Goal: Navigation & Orientation: Find specific page/section

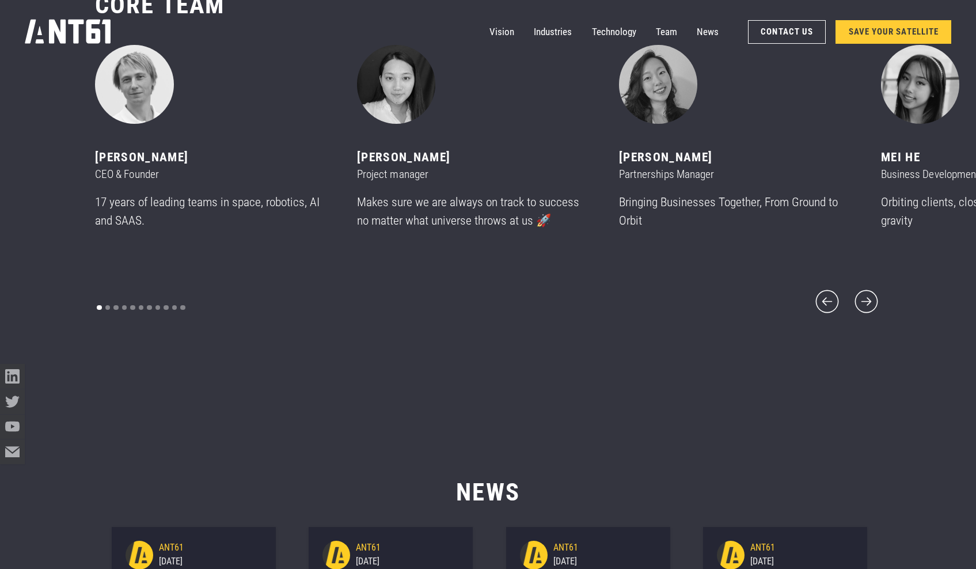
scroll to position [6891, 0]
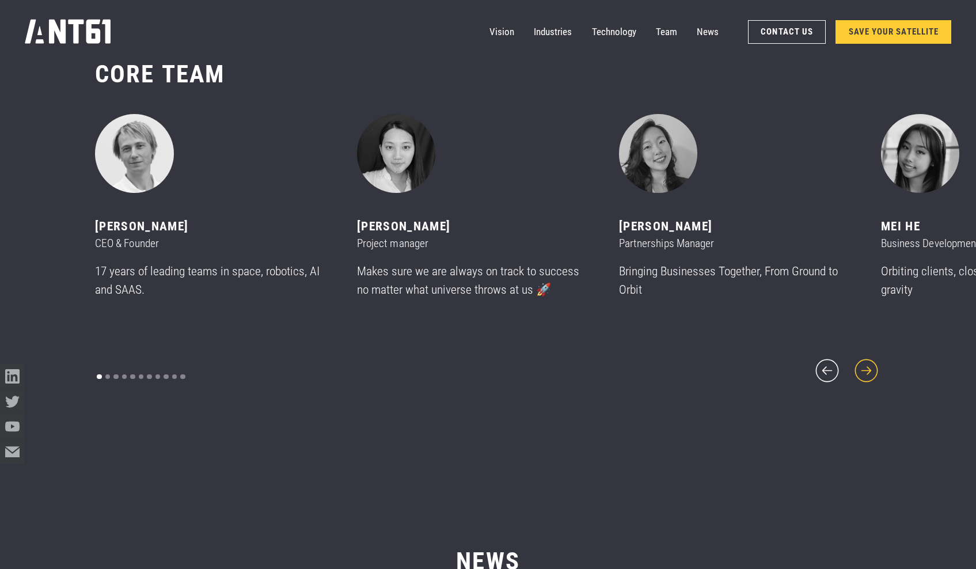
click at [865, 371] on icon "next slide" at bounding box center [866, 370] width 29 height 29
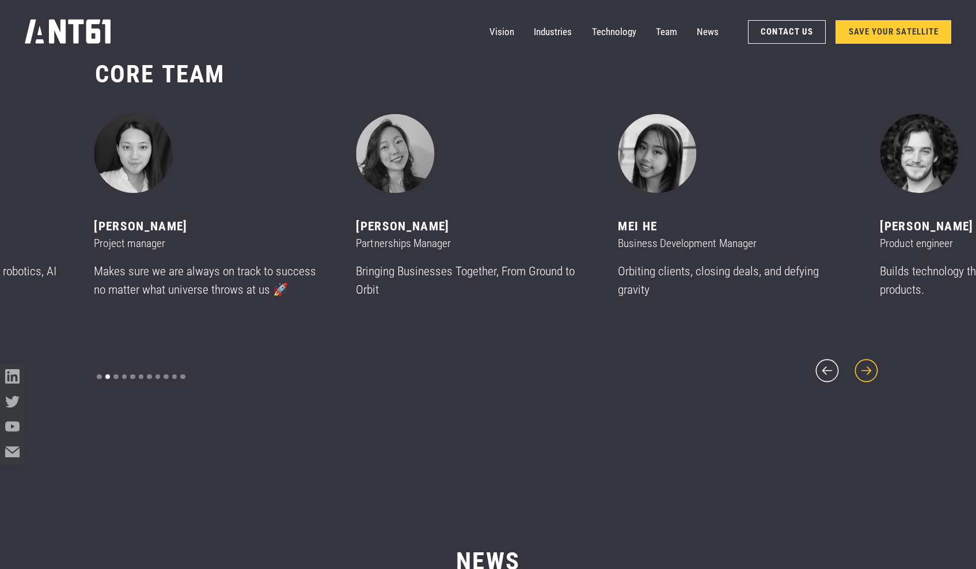
click at [865, 371] on icon "next slide" at bounding box center [866, 370] width 29 height 29
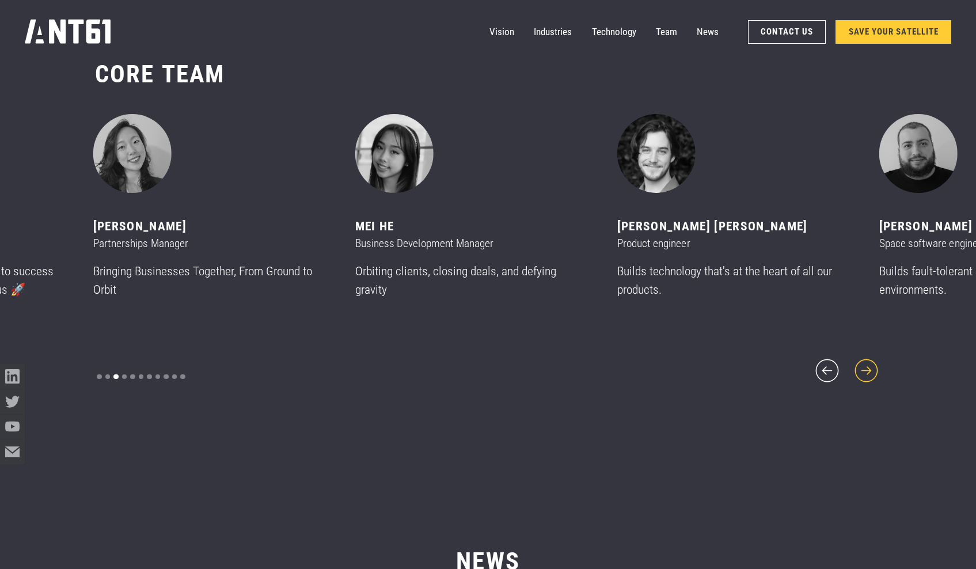
click at [865, 371] on icon "next slide" at bounding box center [866, 370] width 29 height 29
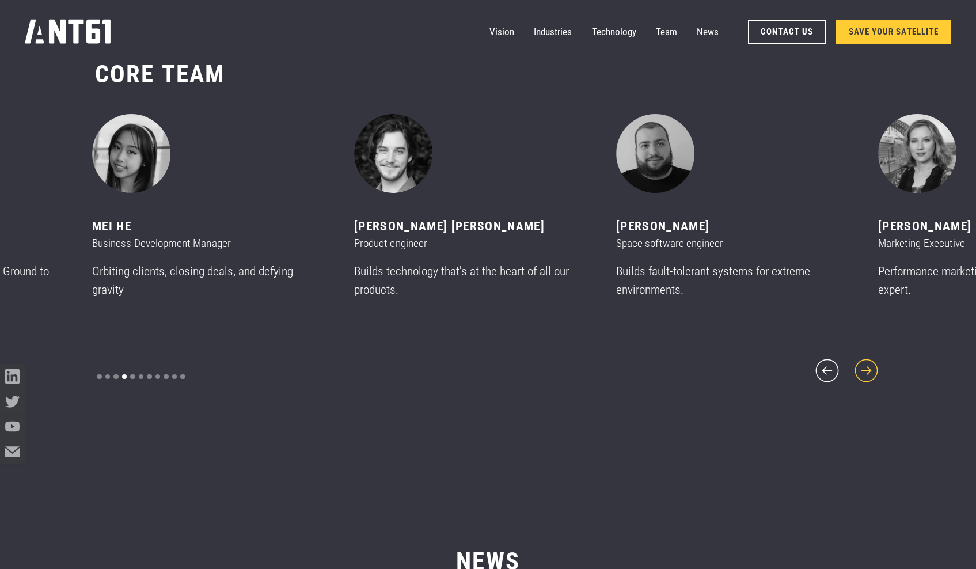
click at [865, 371] on icon "next slide" at bounding box center [866, 370] width 29 height 29
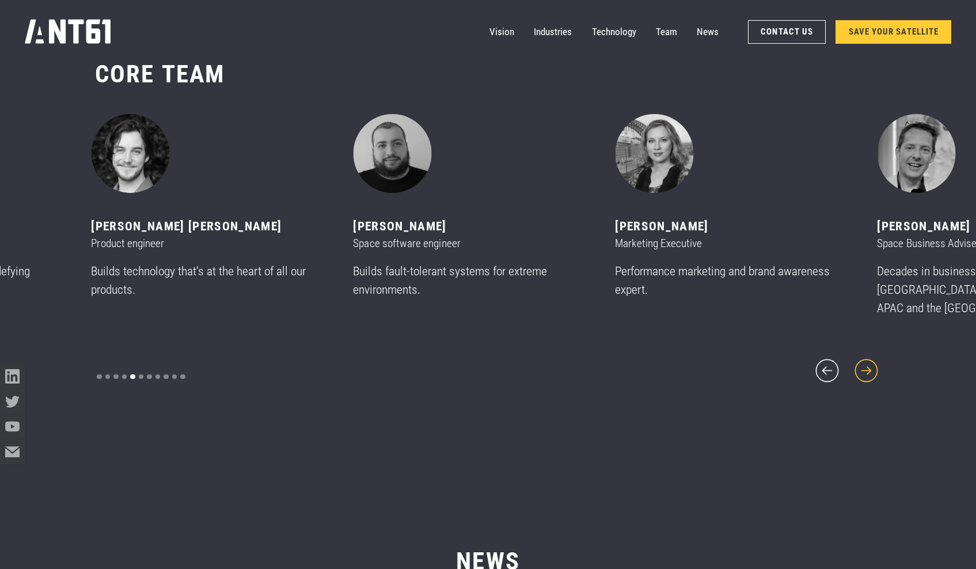
click at [865, 369] on icon "next slide" at bounding box center [866, 370] width 29 height 29
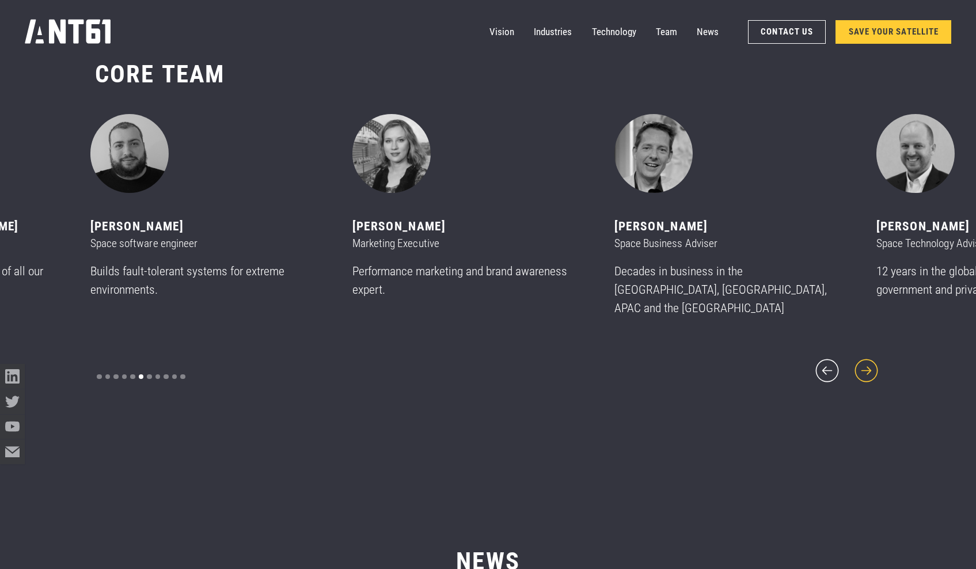
click at [865, 369] on icon "next slide" at bounding box center [866, 370] width 29 height 29
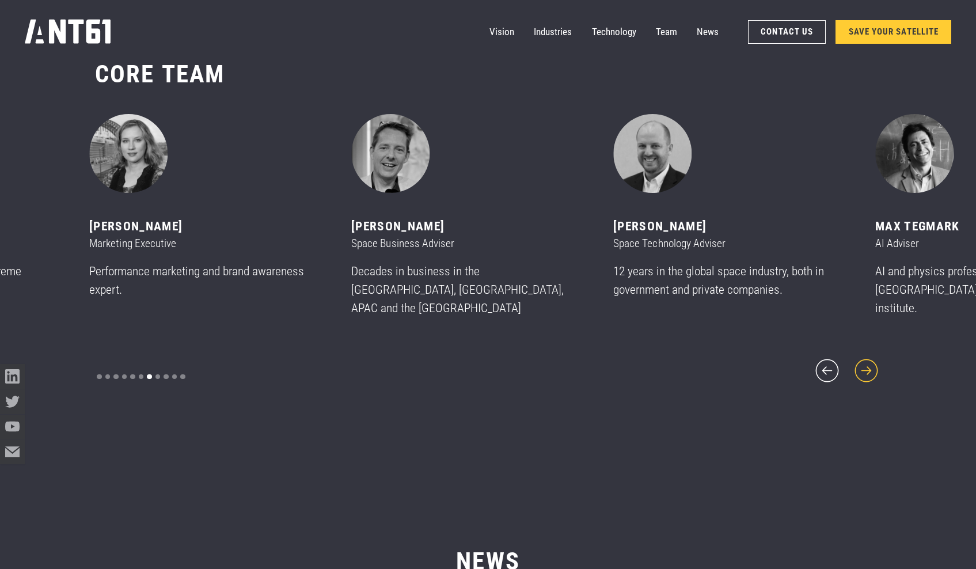
click at [865, 369] on icon "next slide" at bounding box center [866, 370] width 29 height 29
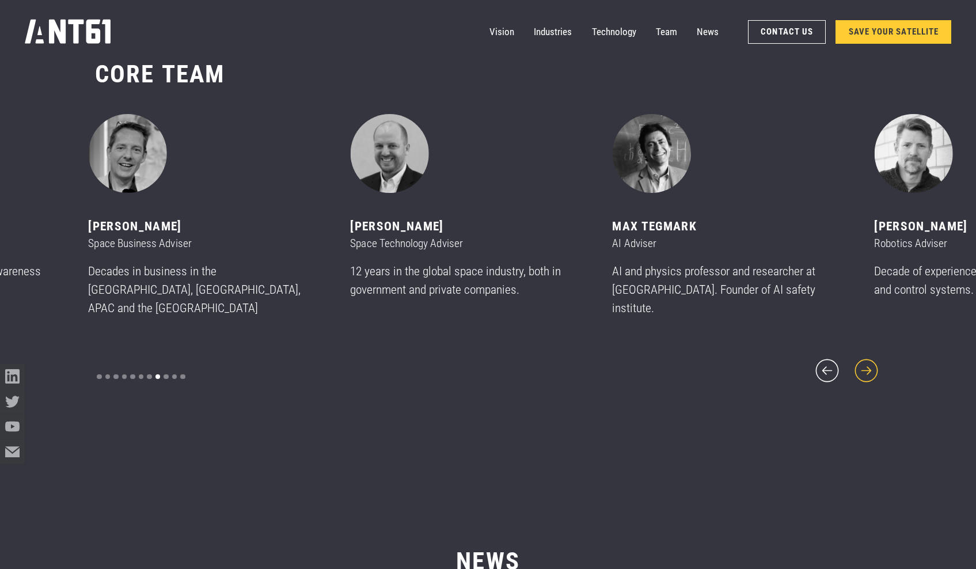
click at [865, 369] on icon "next slide" at bounding box center [866, 370] width 29 height 29
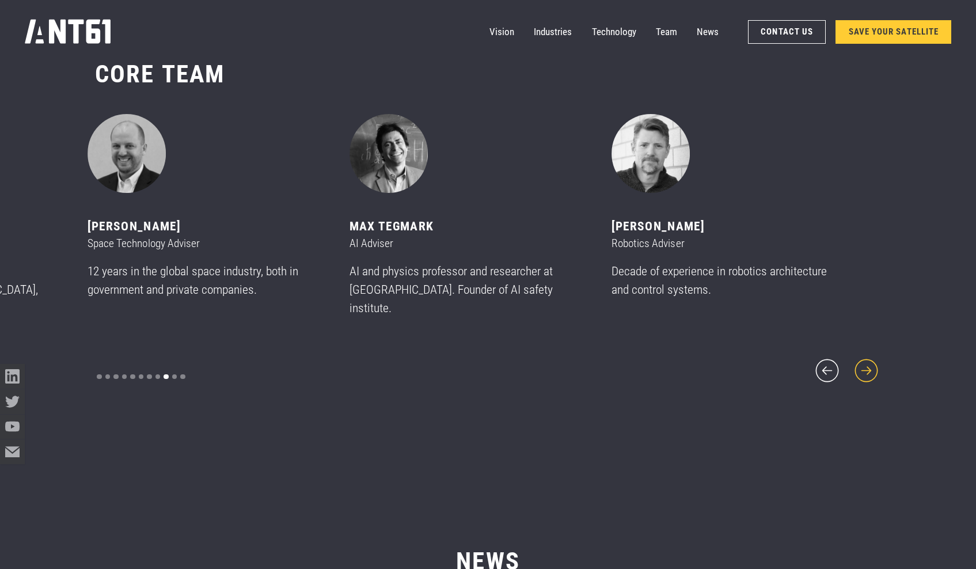
click at [865, 364] on icon "next slide" at bounding box center [866, 370] width 29 height 29
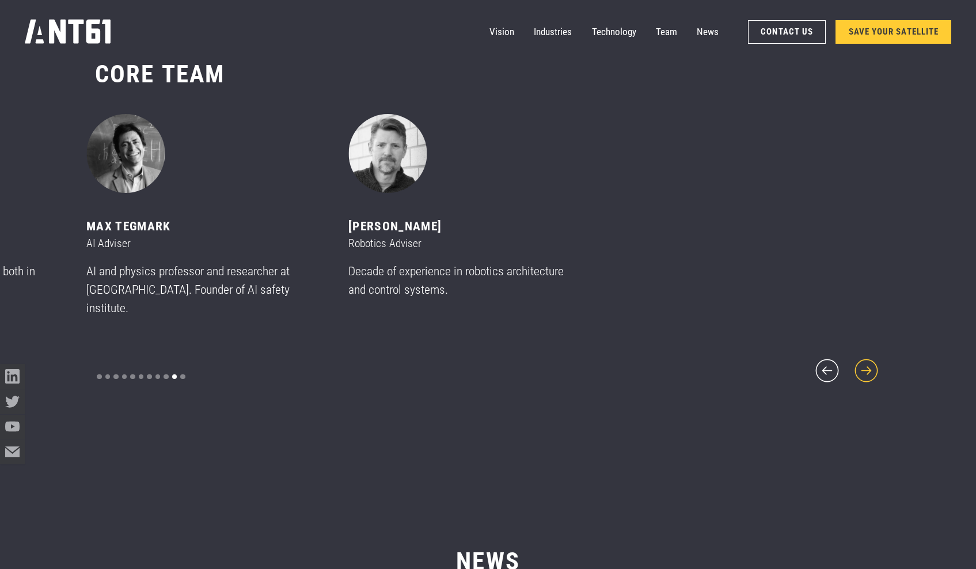
click at [865, 364] on icon "next slide" at bounding box center [866, 370] width 29 height 29
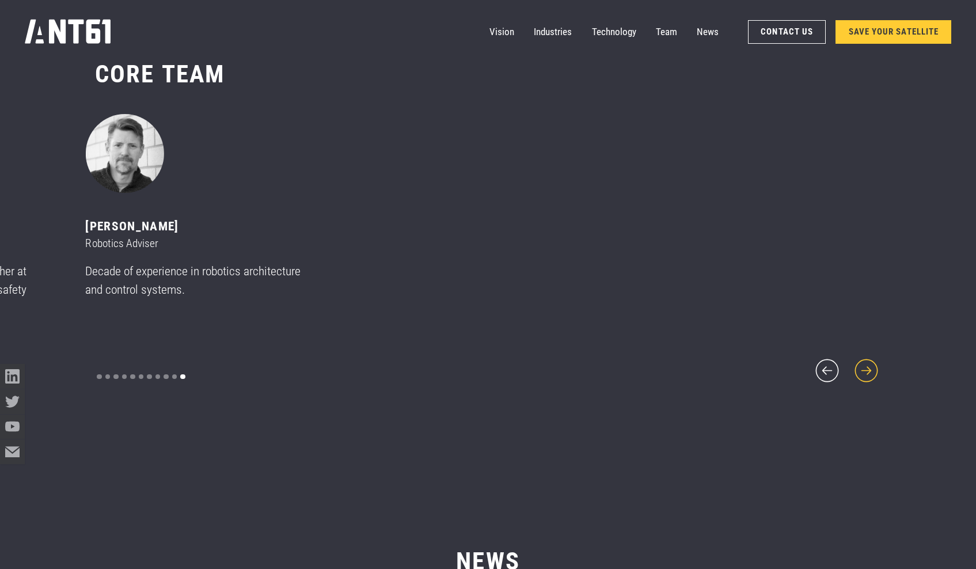
click at [865, 364] on icon "next slide" at bounding box center [866, 370] width 29 height 29
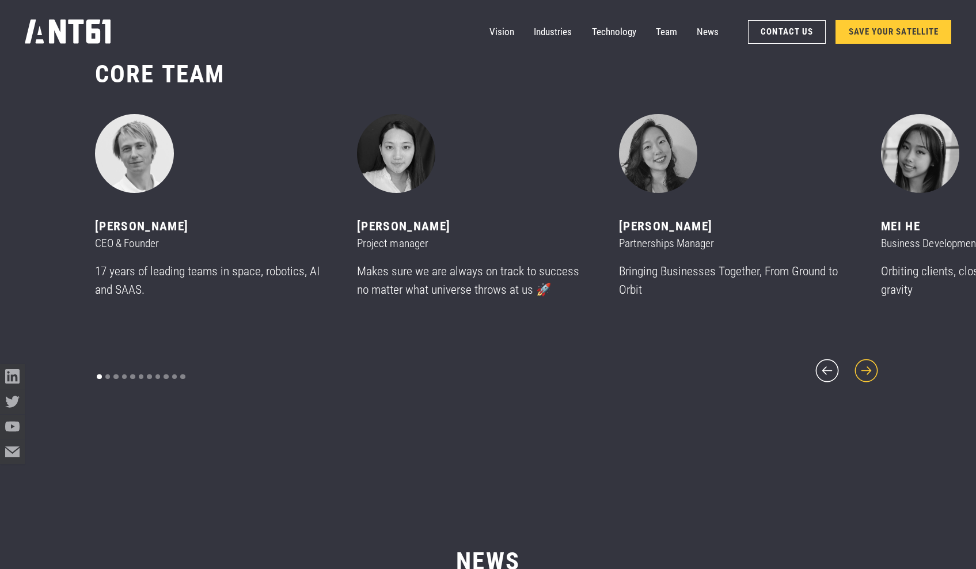
click at [865, 364] on icon "next slide" at bounding box center [866, 370] width 29 height 29
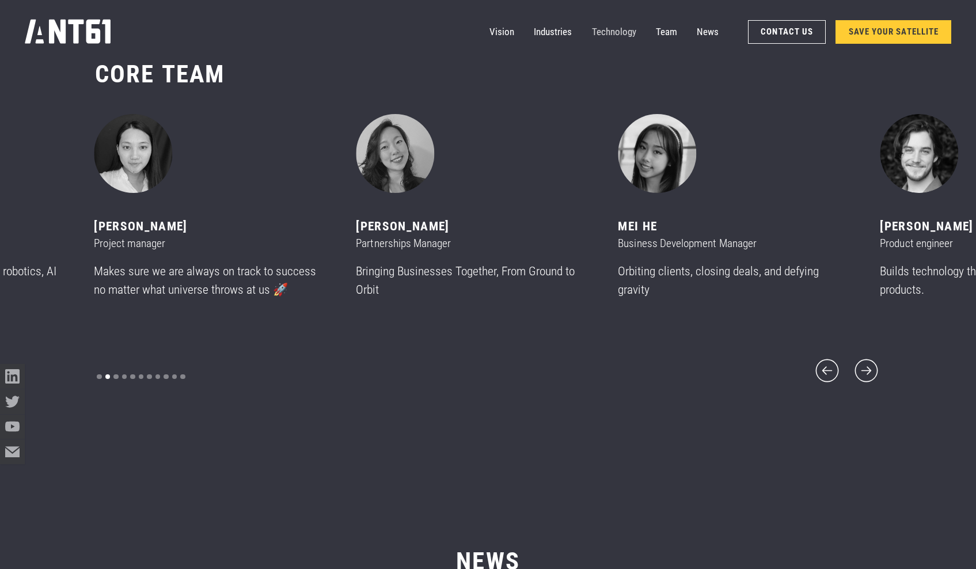
click at [617, 31] on link "Technology" at bounding box center [614, 32] width 44 height 25
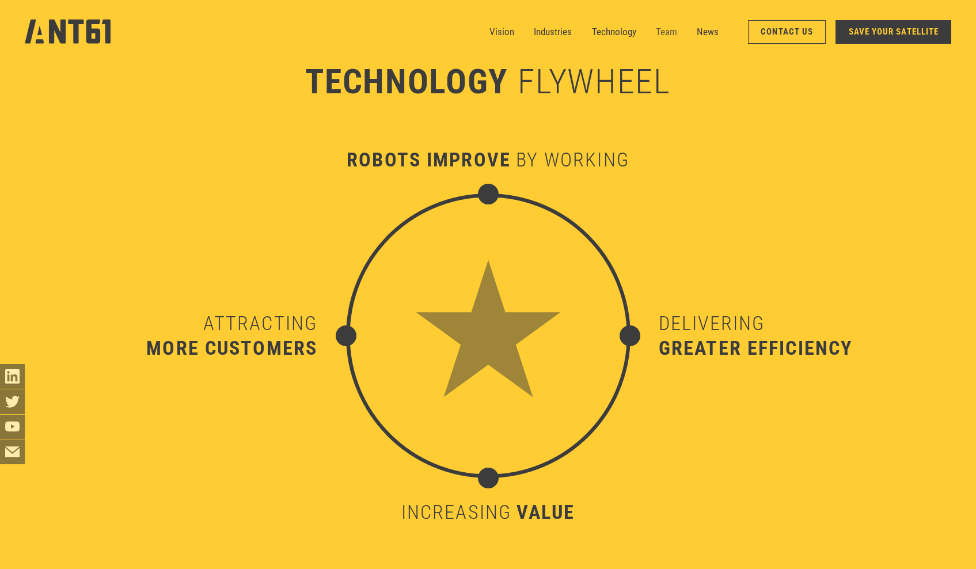
click at [669, 37] on link "Team" at bounding box center [666, 32] width 21 height 25
click at [669, 36] on link "Team" at bounding box center [666, 32] width 21 height 25
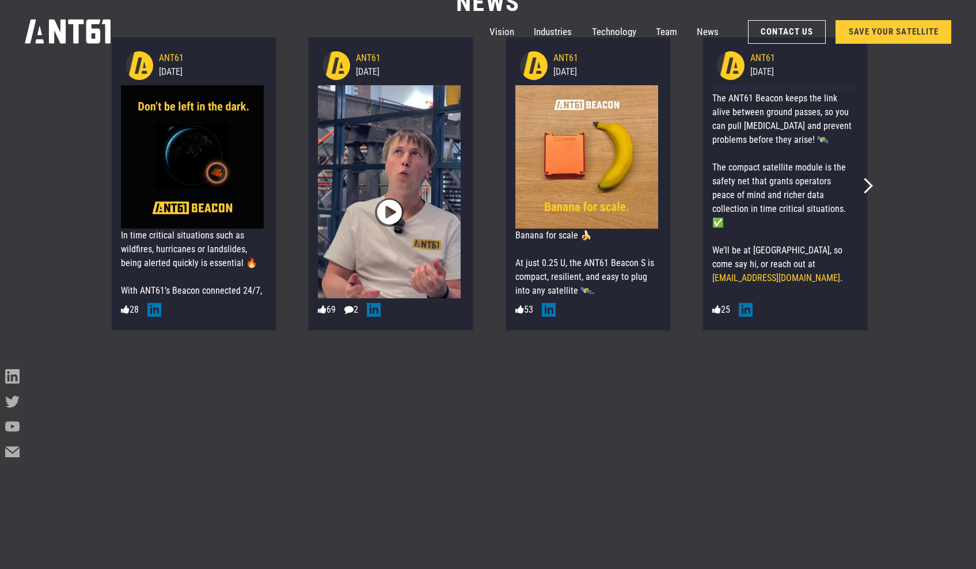
scroll to position [7888, 0]
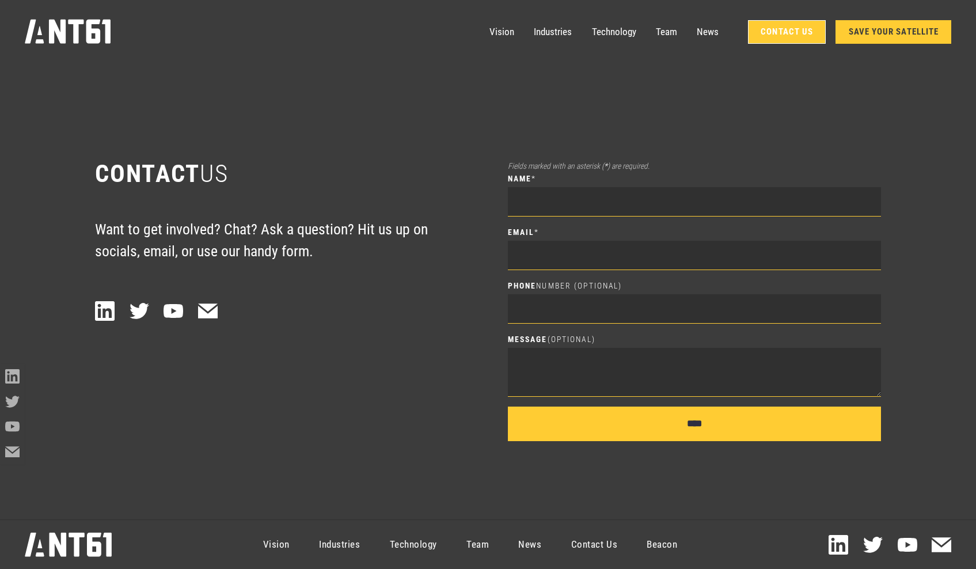
click at [782, 34] on link "Contact Us" at bounding box center [787, 32] width 78 height 24
